Goal: Check status: Check status

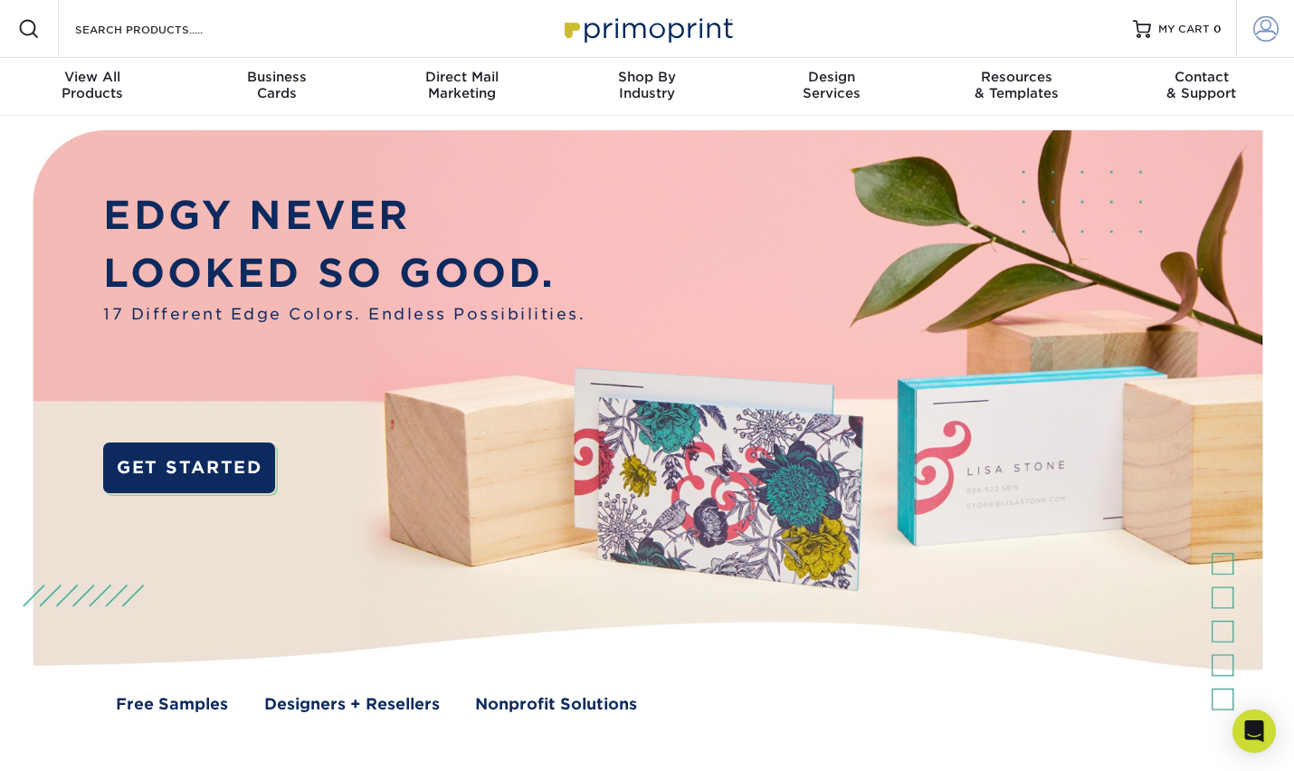
click at [1260, 32] on span at bounding box center [1266, 28] width 25 height 25
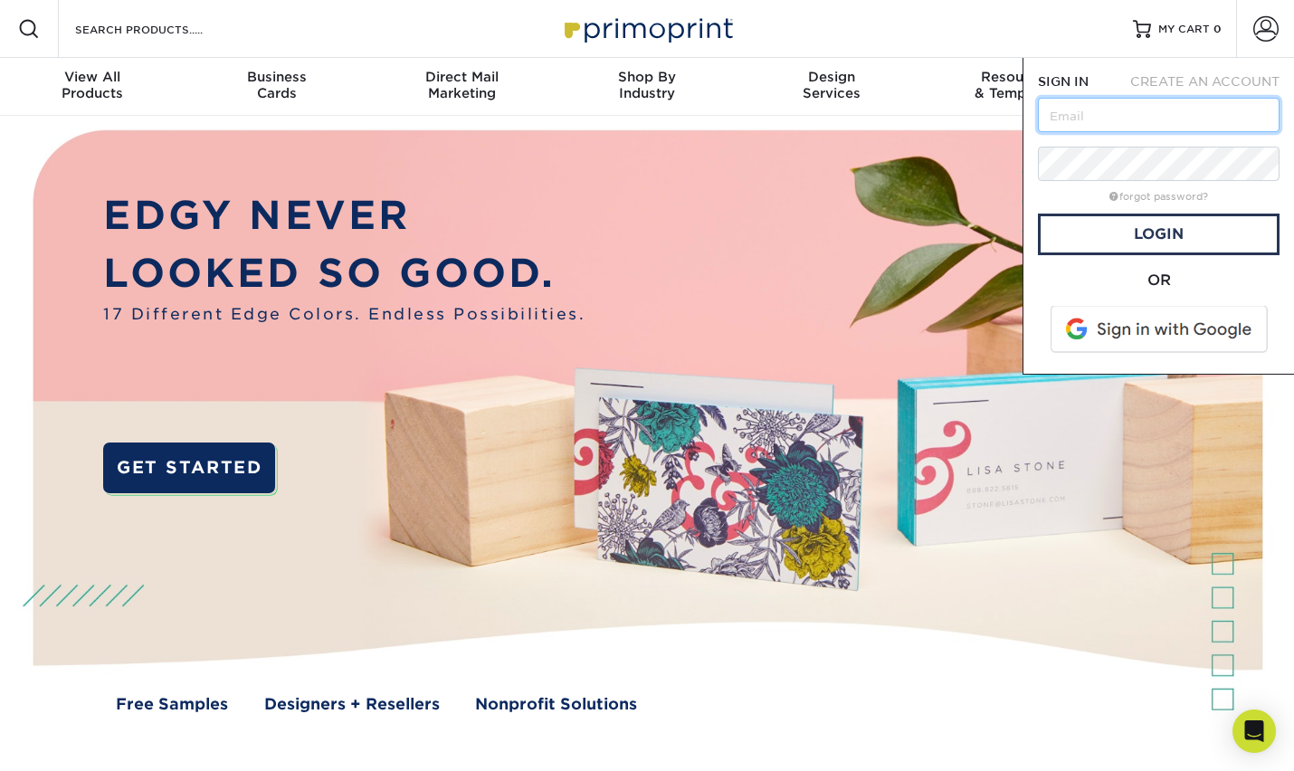
click at [1084, 115] on input "text" at bounding box center [1159, 115] width 242 height 34
type input "[PERSON_NAME][EMAIL_ADDRESS][DOMAIN_NAME]"
click at [1118, 234] on link "Login" at bounding box center [1159, 235] width 242 height 42
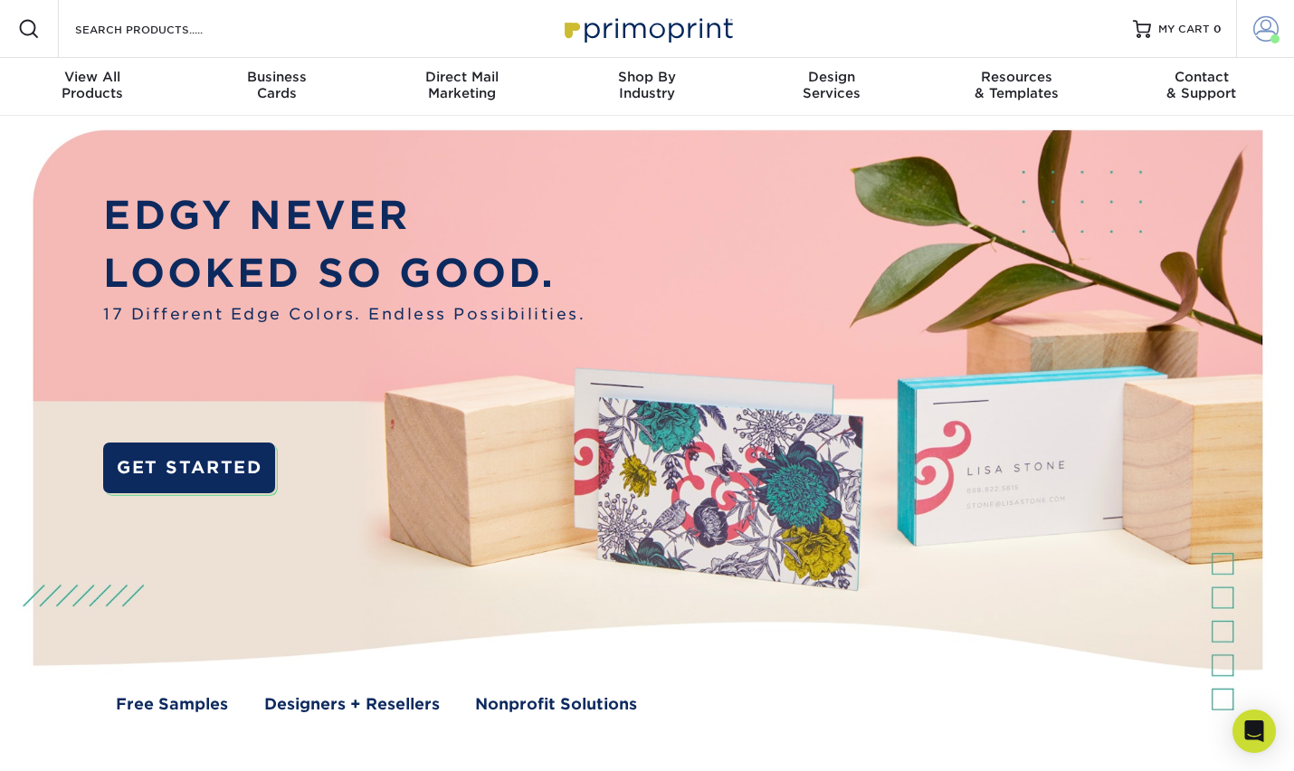
click at [1271, 40] on span at bounding box center [1275, 38] width 9 height 9
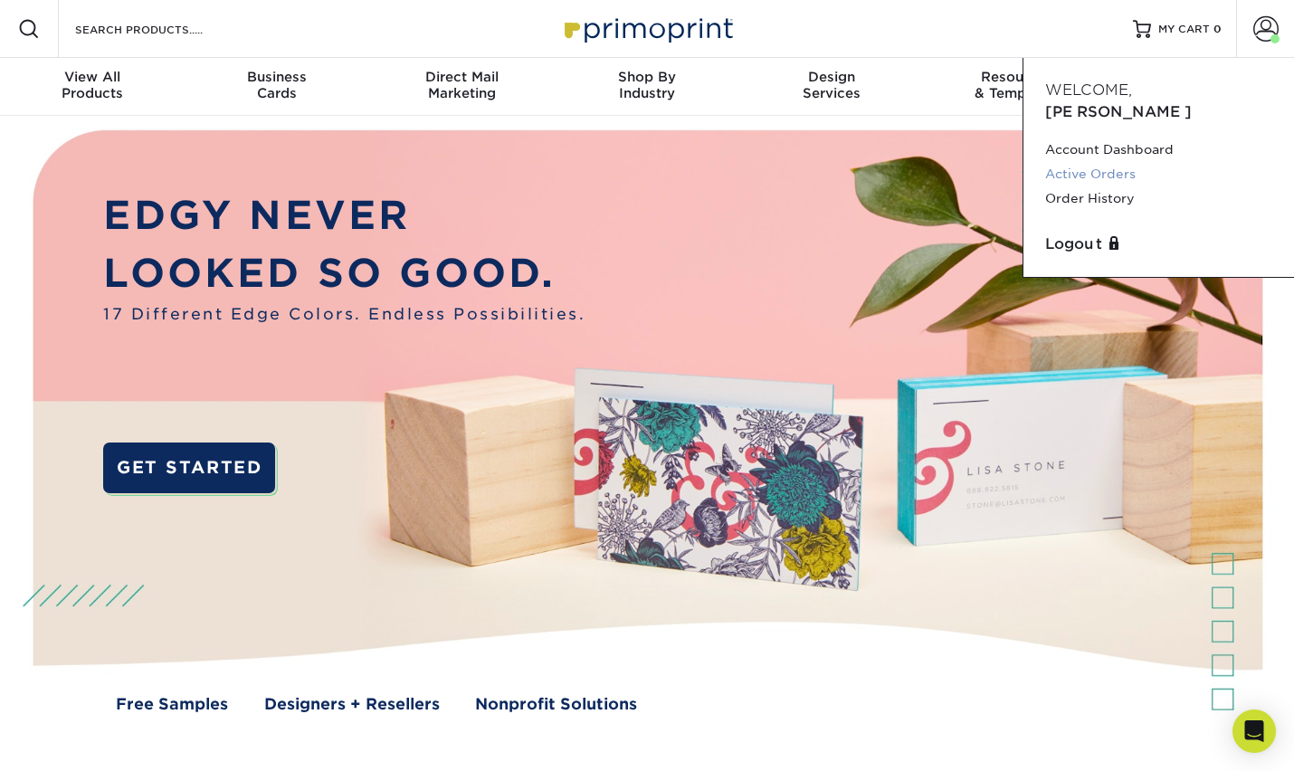
click at [1082, 162] on link "Active Orders" at bounding box center [1158, 174] width 227 height 24
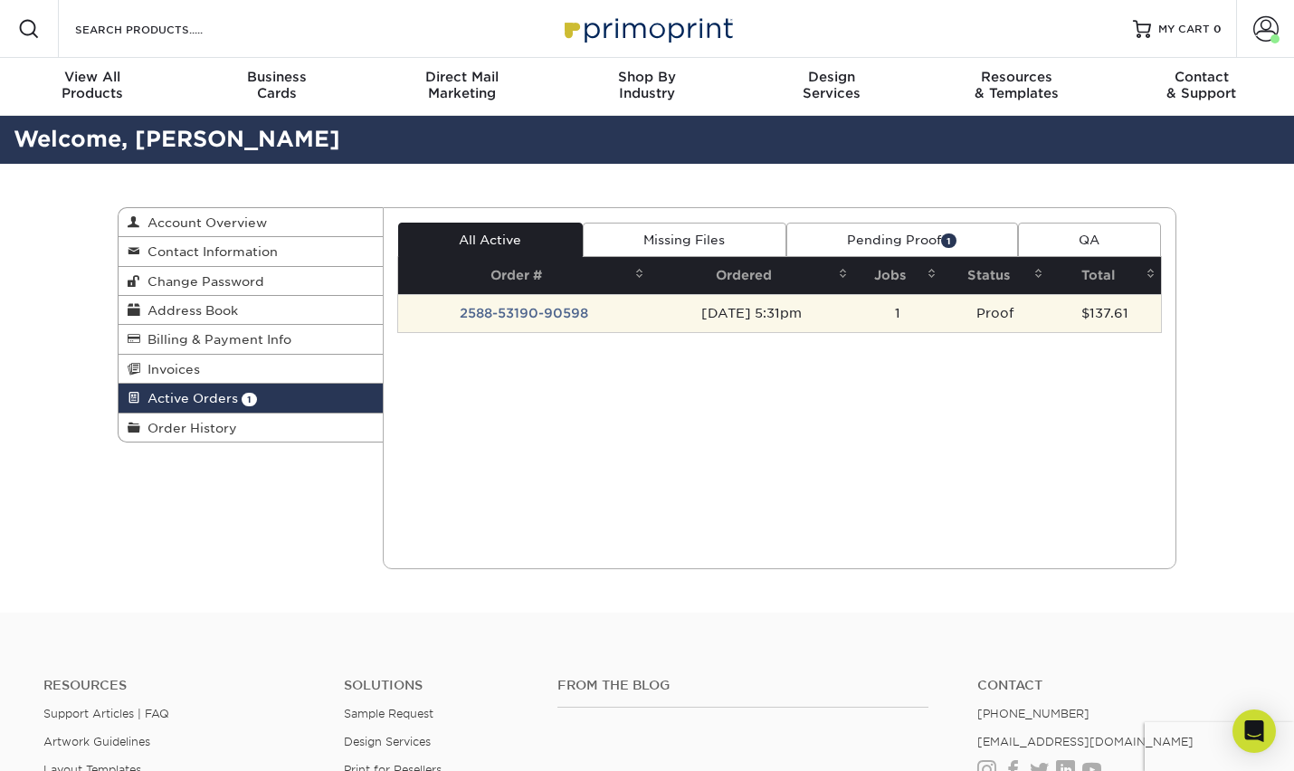
click at [521, 317] on td "2588-53190-90598" at bounding box center [524, 313] width 252 height 38
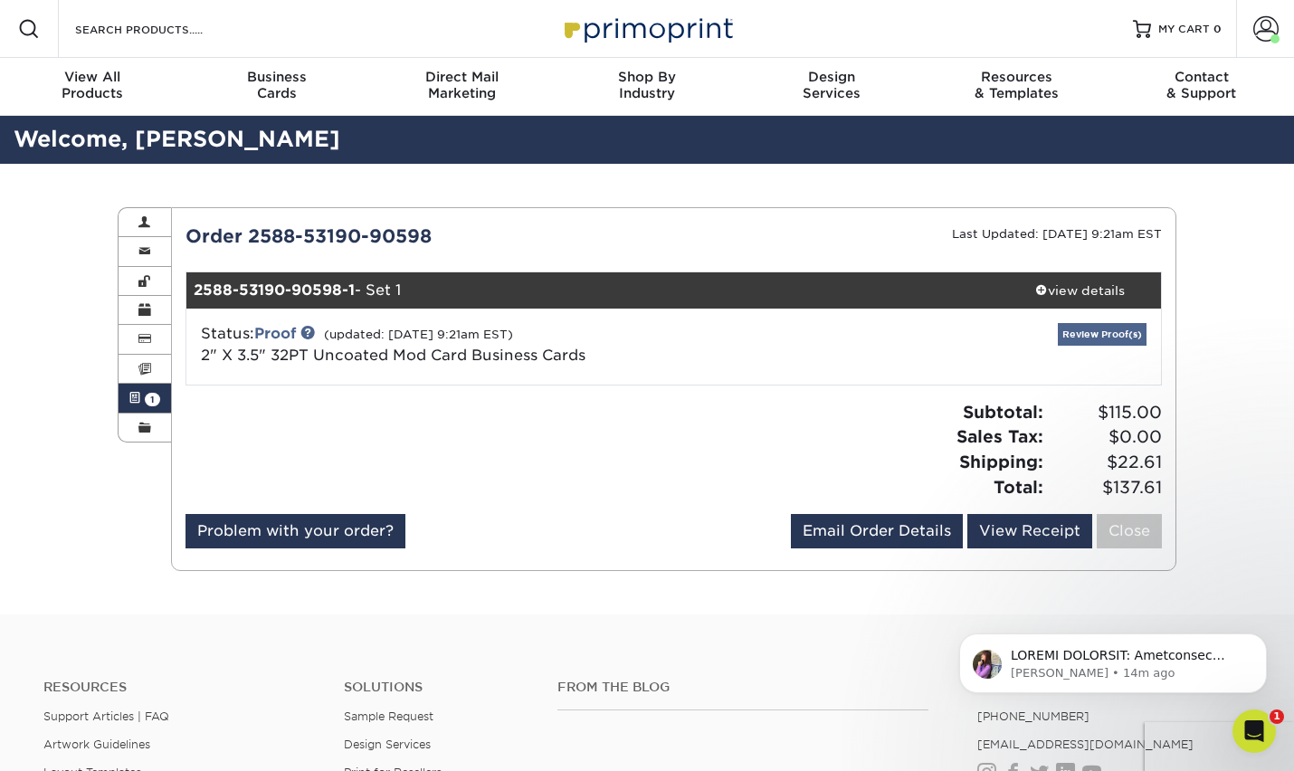
click at [1114, 338] on link "Review Proof(s)" at bounding box center [1102, 334] width 89 height 23
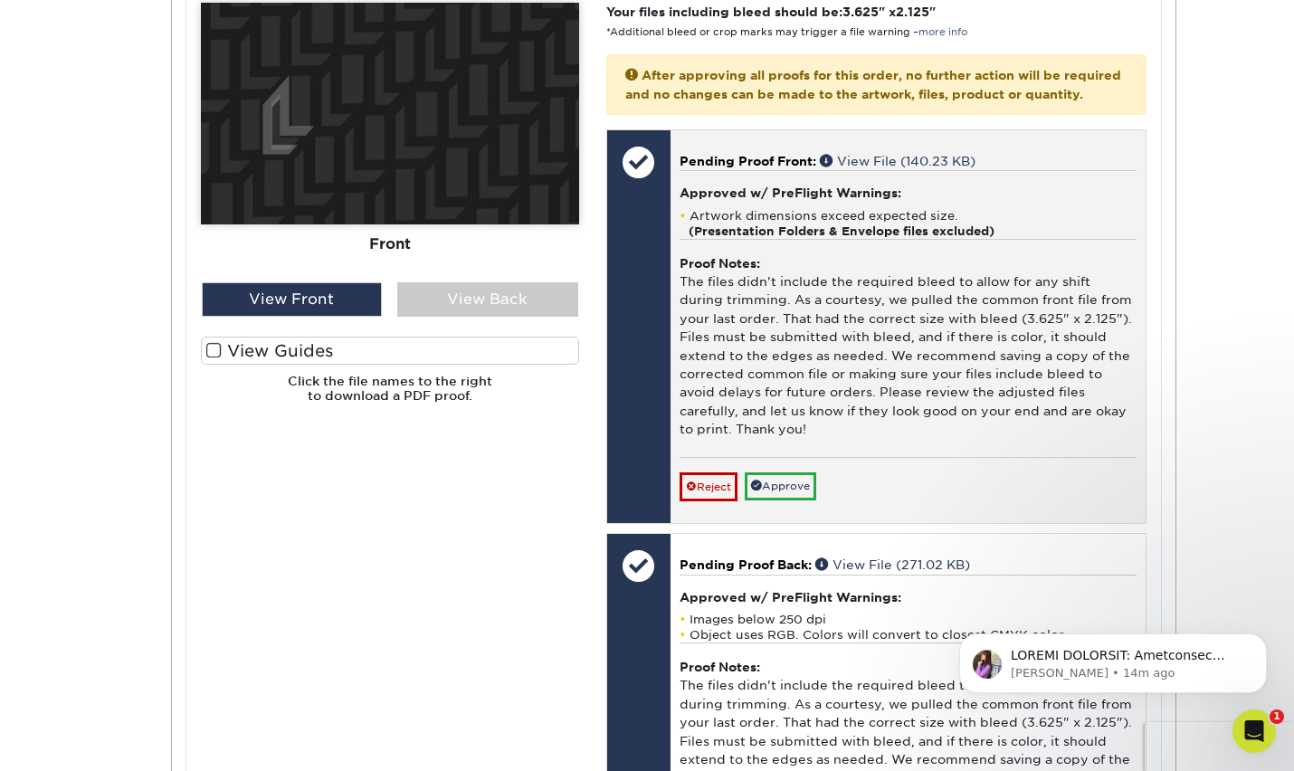
scroll to position [770, 0]
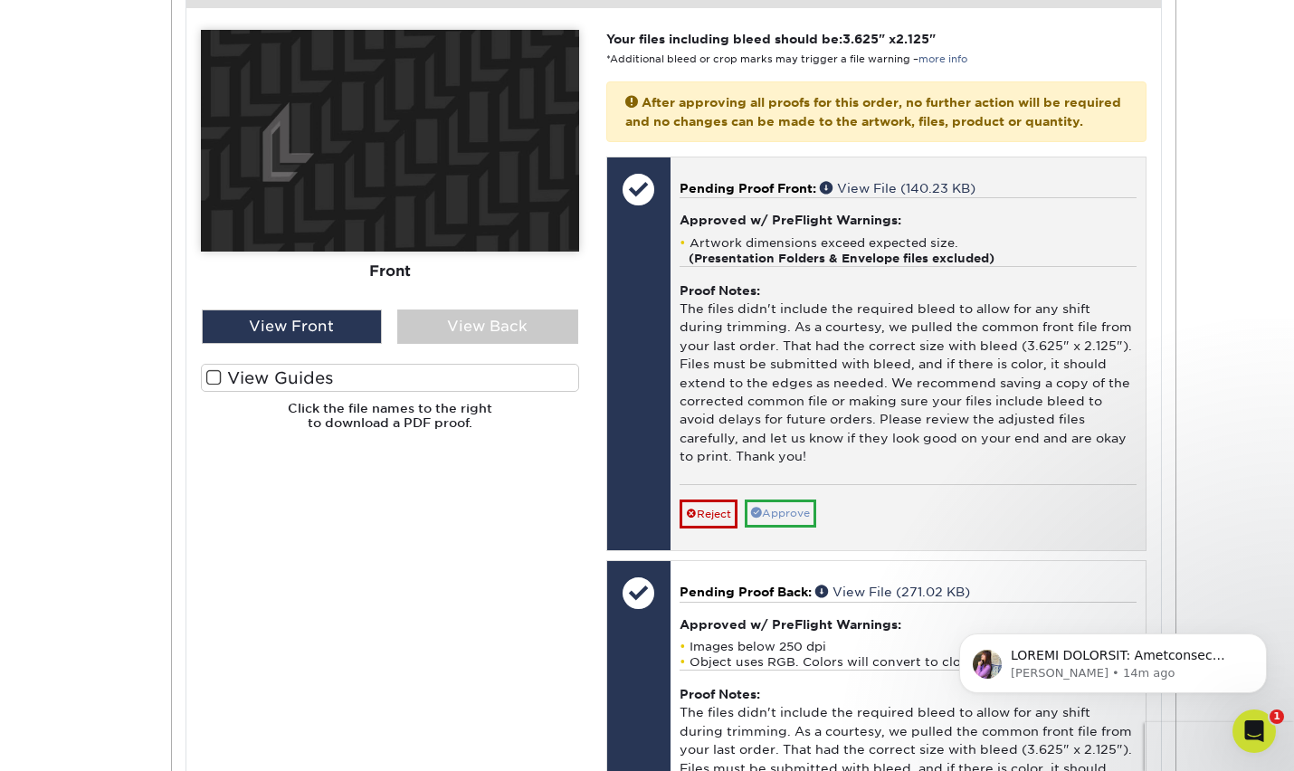
click at [788, 528] on link "Approve" at bounding box center [781, 514] width 72 height 28
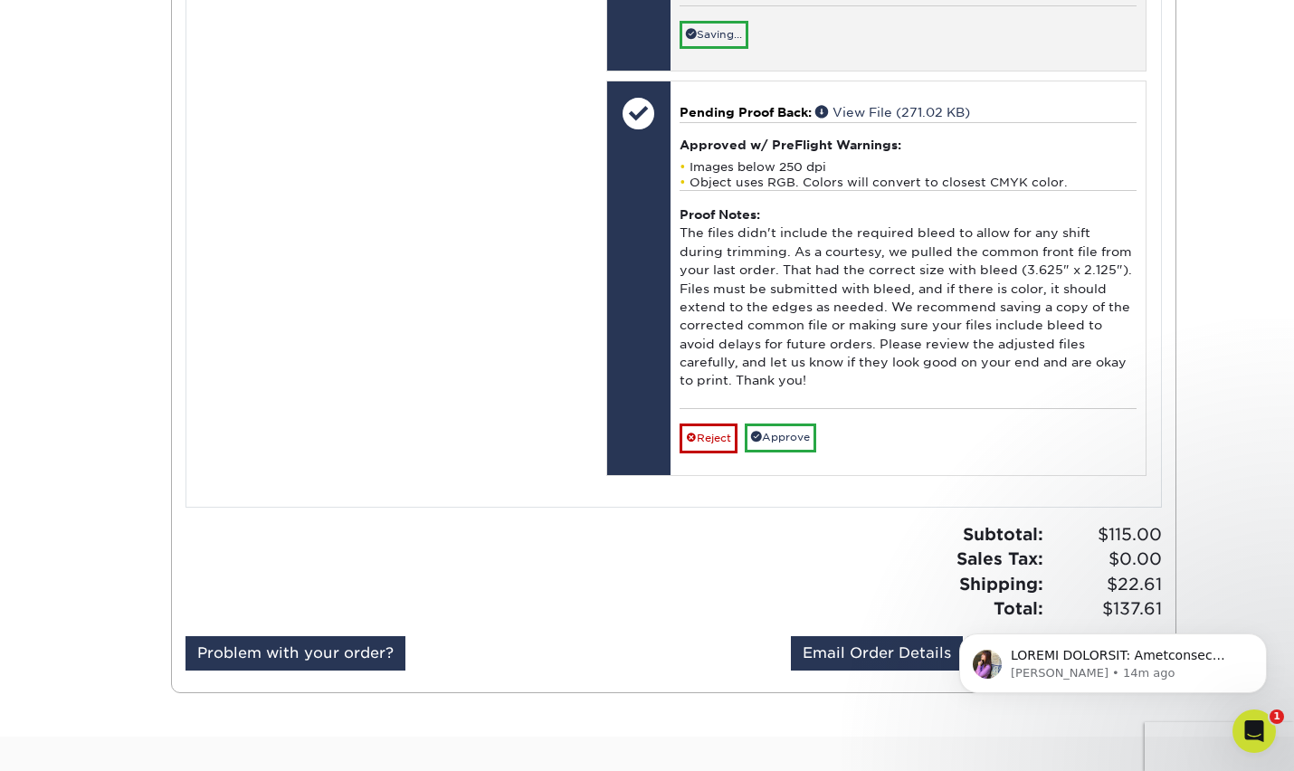
scroll to position [1371, 0]
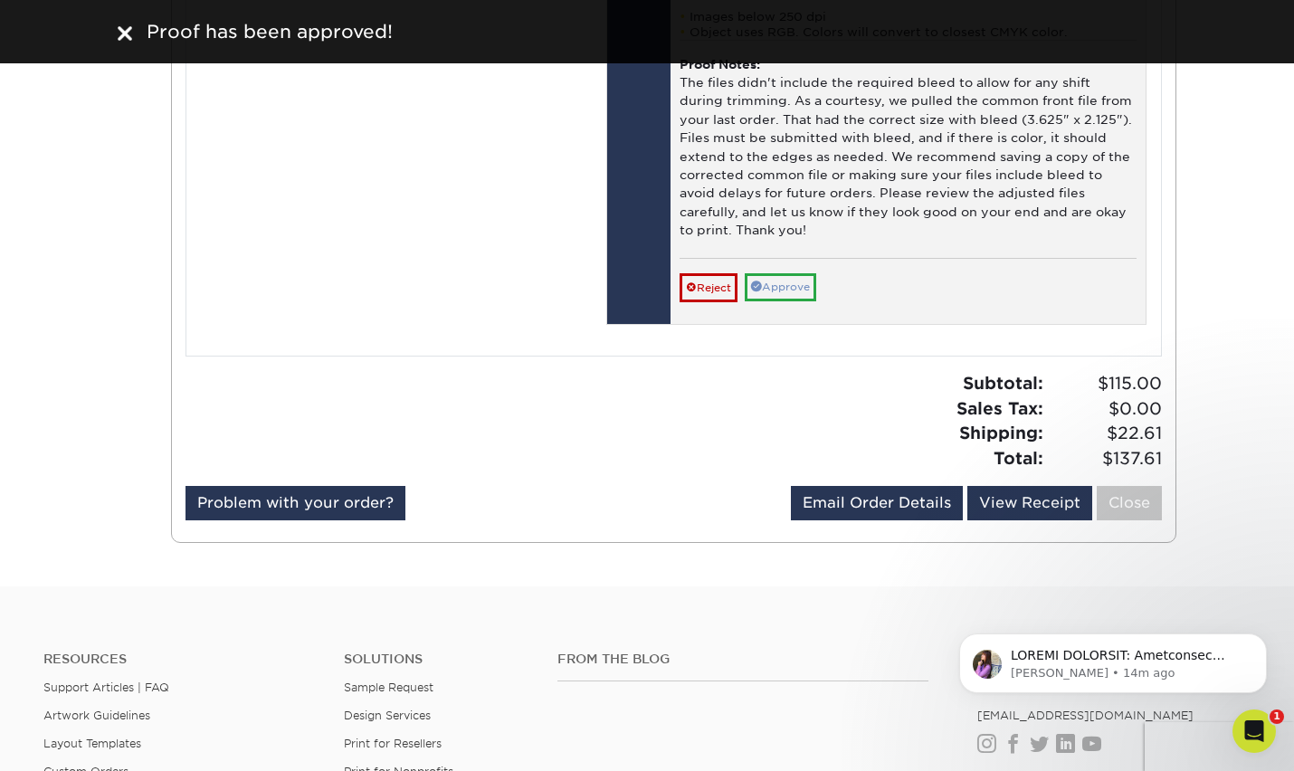
click at [791, 301] on link "Approve" at bounding box center [781, 287] width 72 height 28
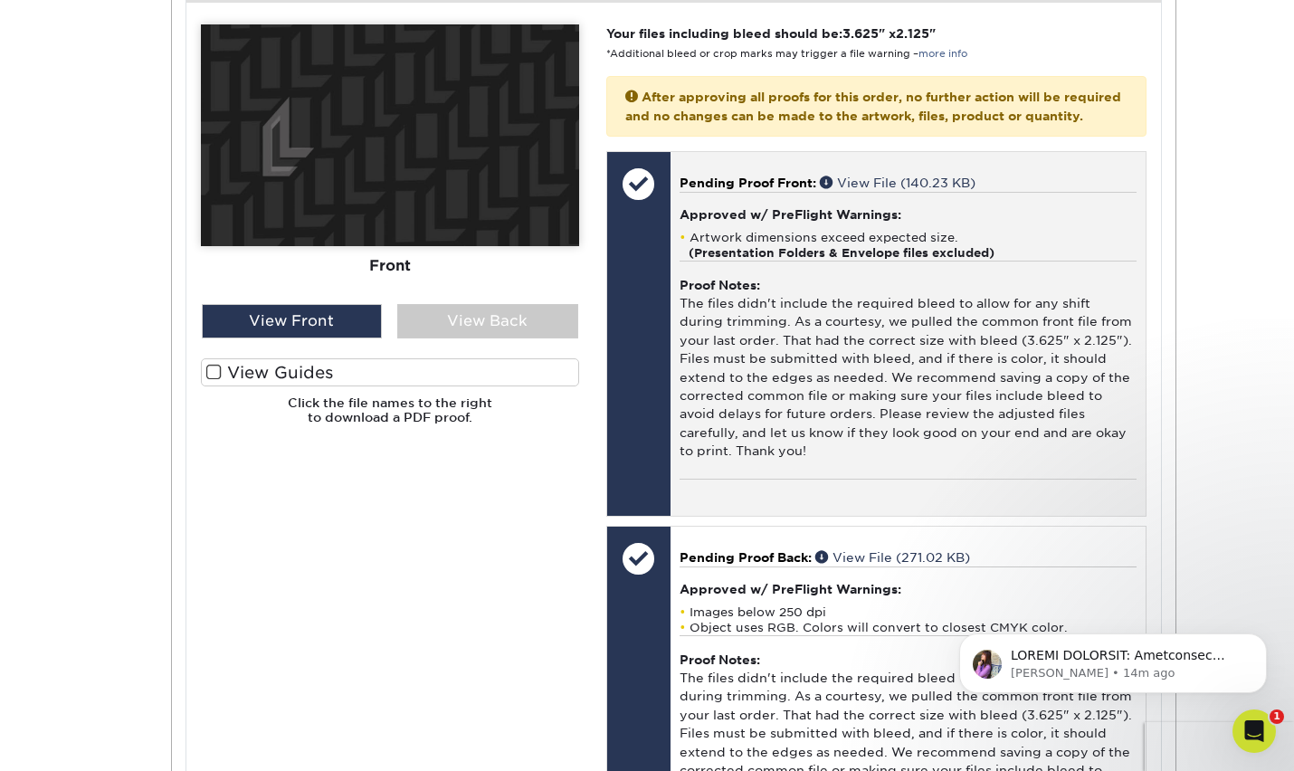
scroll to position [778, 0]
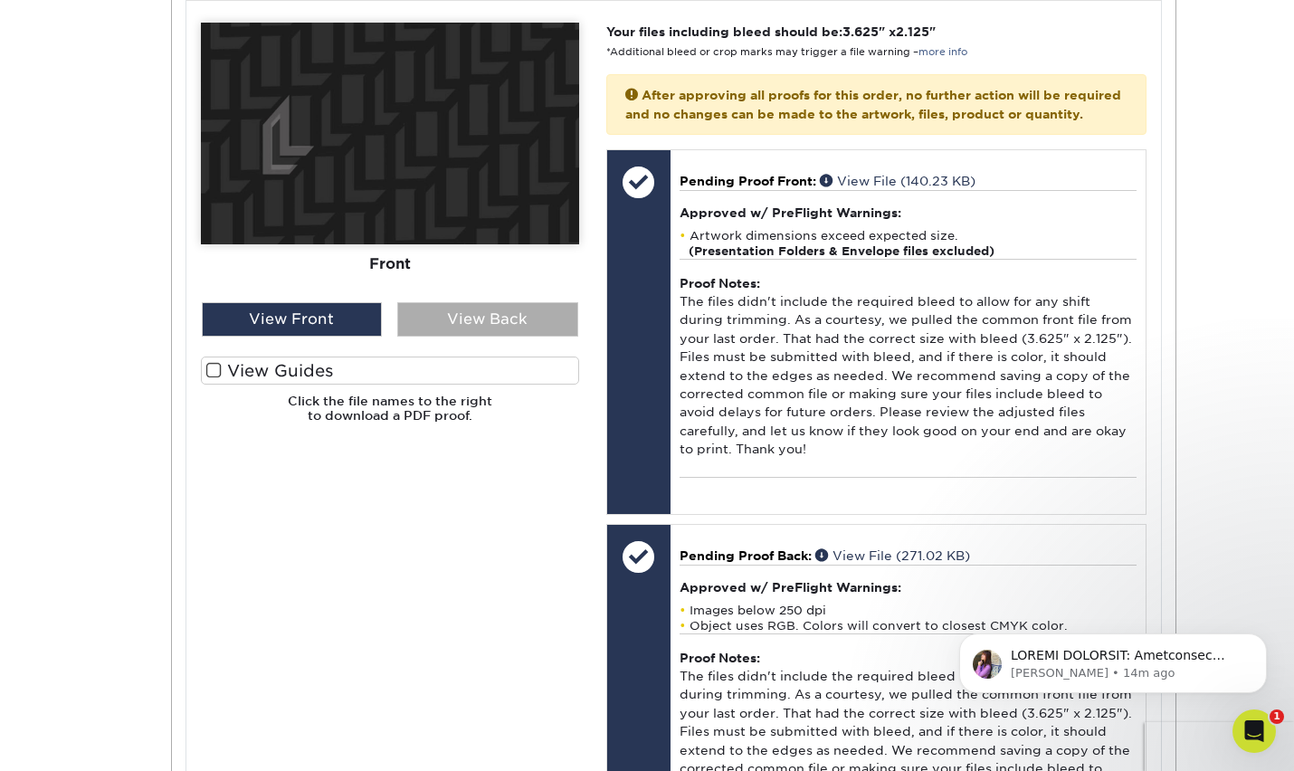
click at [445, 323] on div "View Back" at bounding box center [487, 319] width 181 height 34
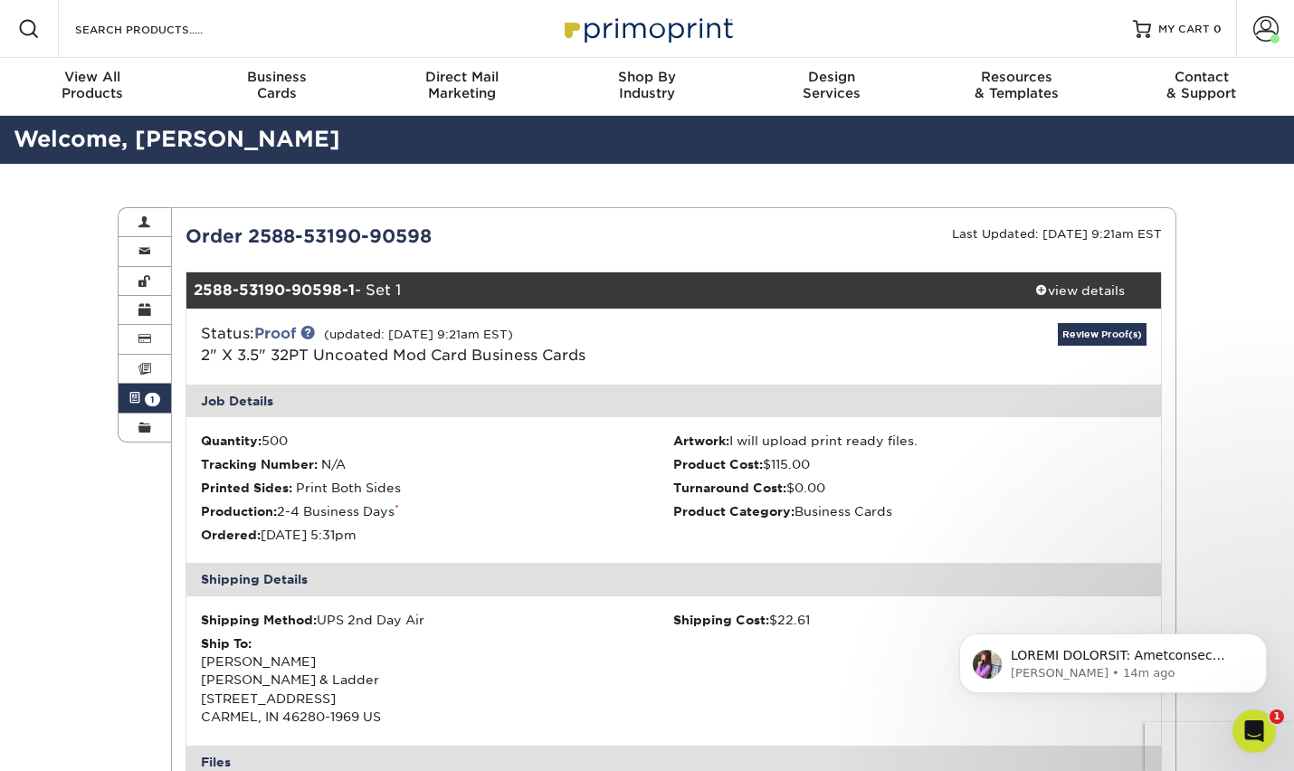
scroll to position [0, 0]
